Goal: Information Seeking & Learning: Learn about a topic

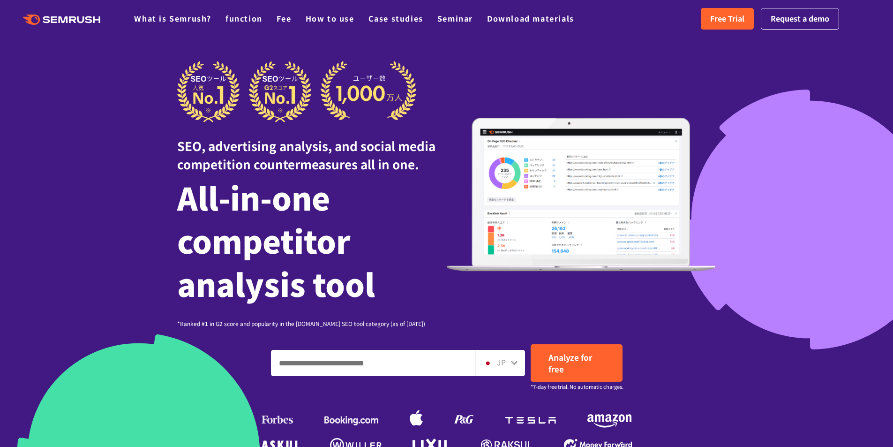
click at [697, 354] on div "JP Analyze for free *7-day free trial. No automatic charges." at bounding box center [446, 363] width 539 height 38
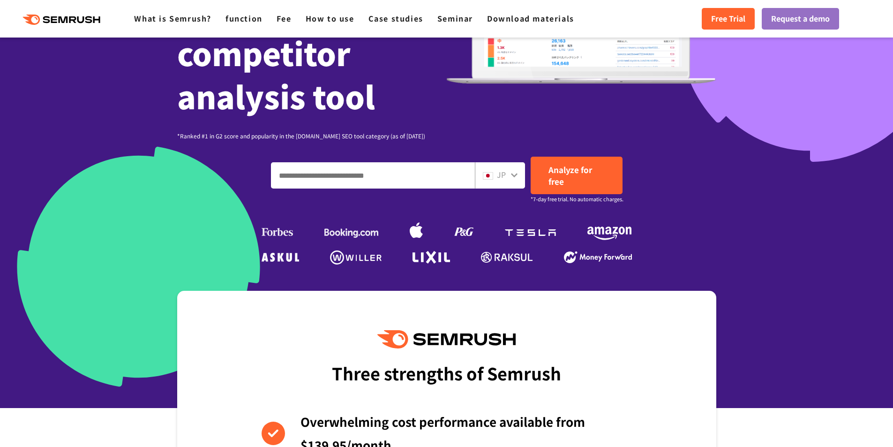
scroll to position [47, 0]
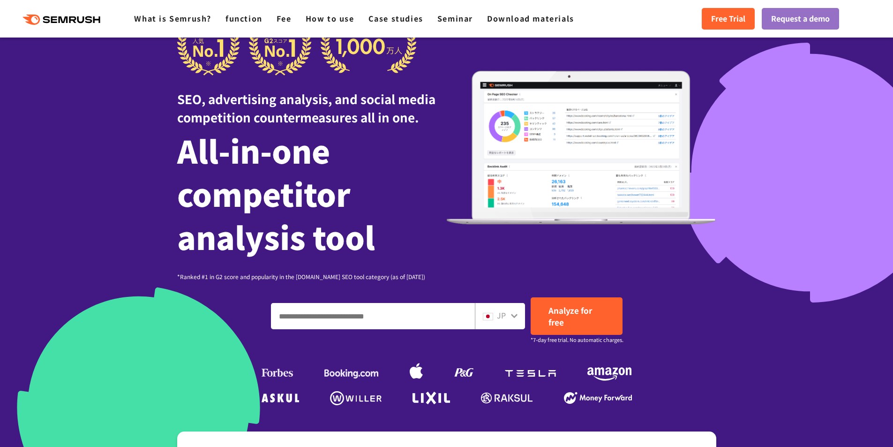
click at [409, 316] on input "Enter a domain, keyword or URL" at bounding box center [372, 315] width 203 height 25
click at [509, 322] on div "JP" at bounding box center [500, 316] width 50 height 26
click at [511, 315] on icon at bounding box center [514, 316] width 7 height 4
click at [517, 316] on icon at bounding box center [514, 316] width 8 height 8
click at [516, 316] on icon at bounding box center [514, 316] width 8 height 8
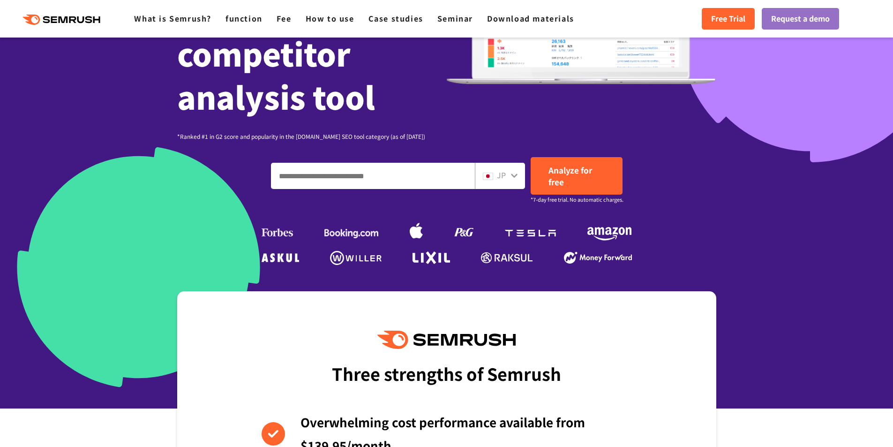
scroll to position [188, 0]
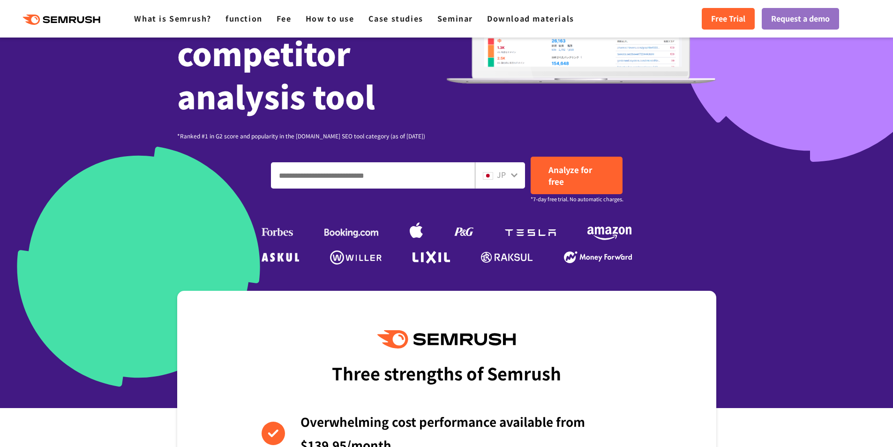
click at [514, 176] on icon at bounding box center [514, 175] width 7 height 4
click at [512, 174] on icon at bounding box center [514, 175] width 7 height 4
click at [442, 181] on input "Enter a domain, keyword or URL" at bounding box center [372, 175] width 203 height 25
paste input "**********"
type input "**********"
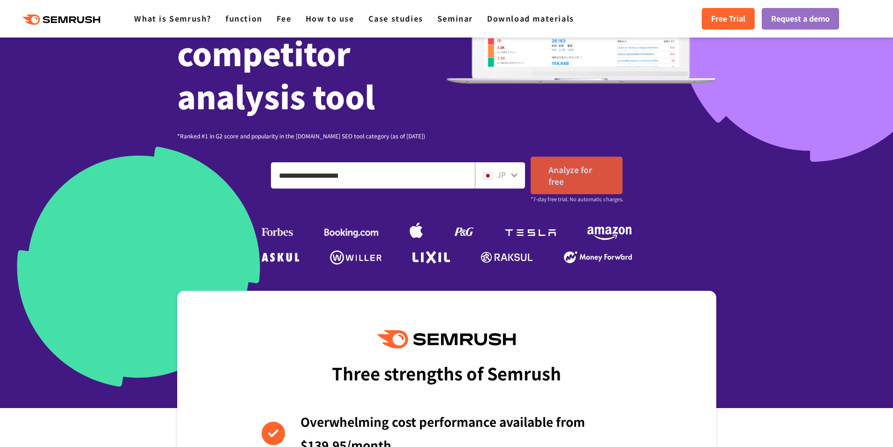
click at [563, 175] on font "Analyze for free" at bounding box center [570, 175] width 44 height 23
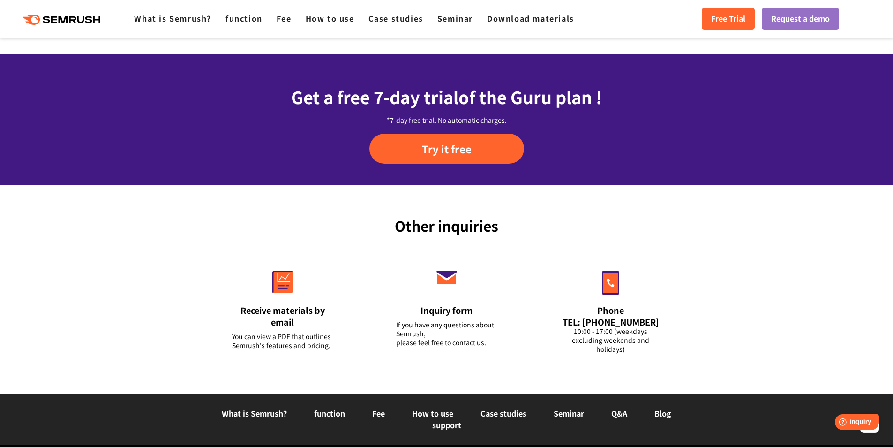
scroll to position [3605, 0]
